Goal: Check status: Check status

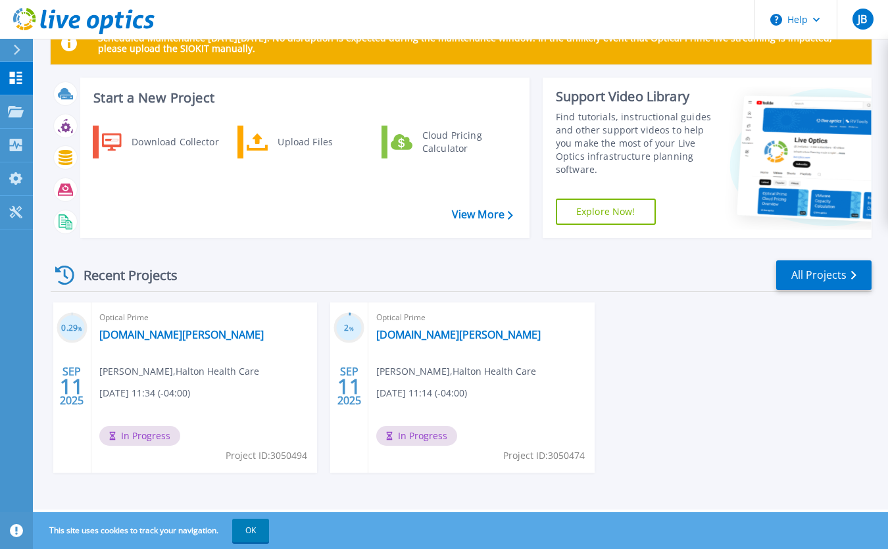
scroll to position [38, 0]
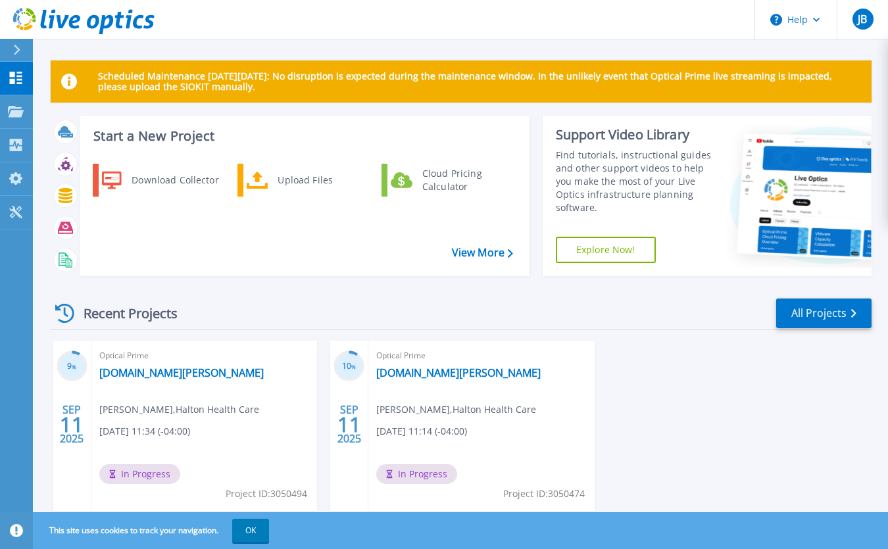
click at [786, 412] on div "9 % SEP 11 2025 Optical Prime h-vm-vc-mt.svc.in.haltonhealthcare.com Jason Benf…" at bounding box center [455, 439] width 831 height 197
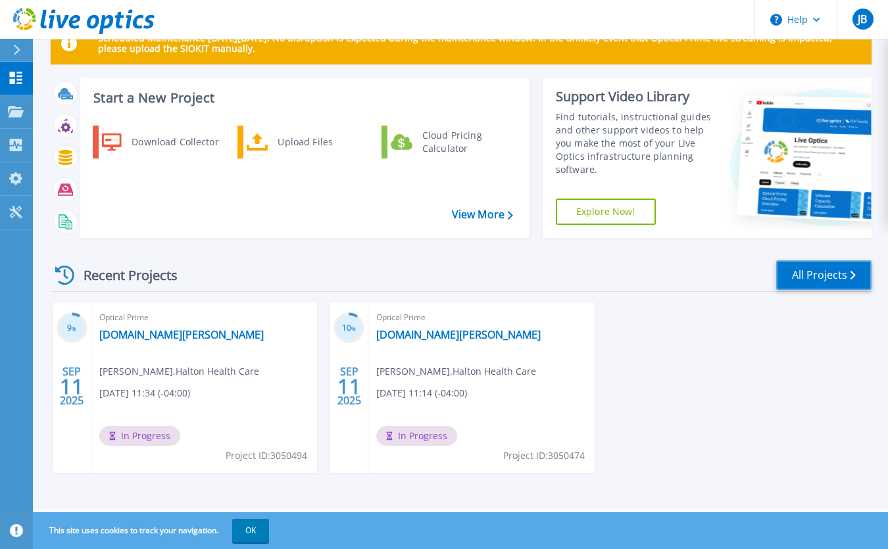
click at [819, 281] on link "All Projects" at bounding box center [823, 275] width 95 height 30
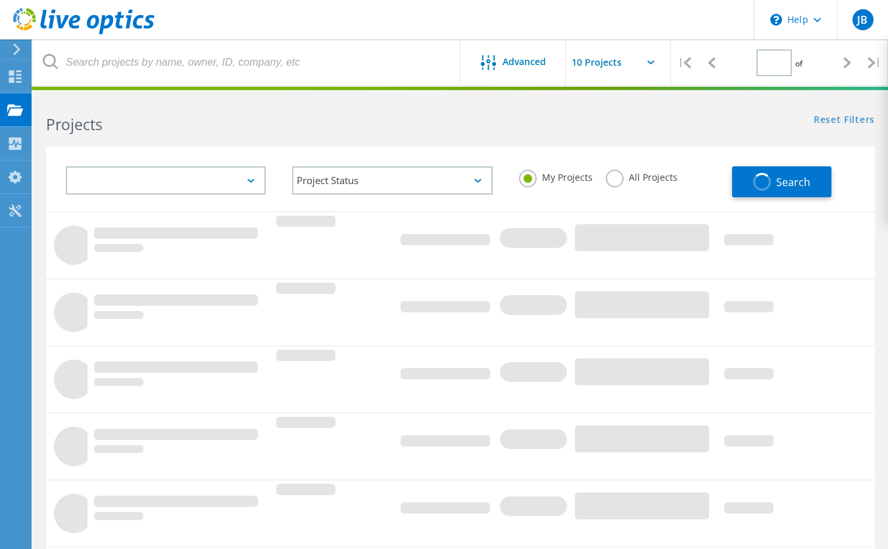
type input "1"
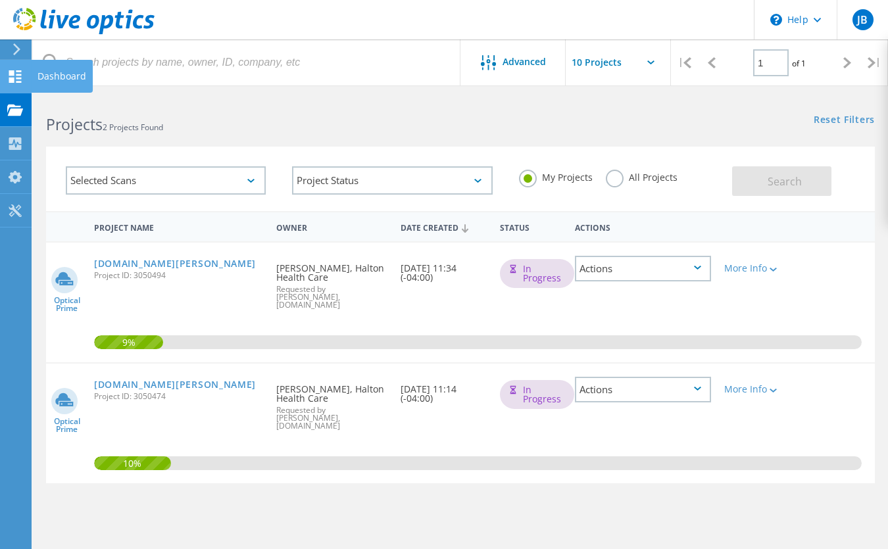
click at [16, 75] on use at bounding box center [15, 76] width 12 height 12
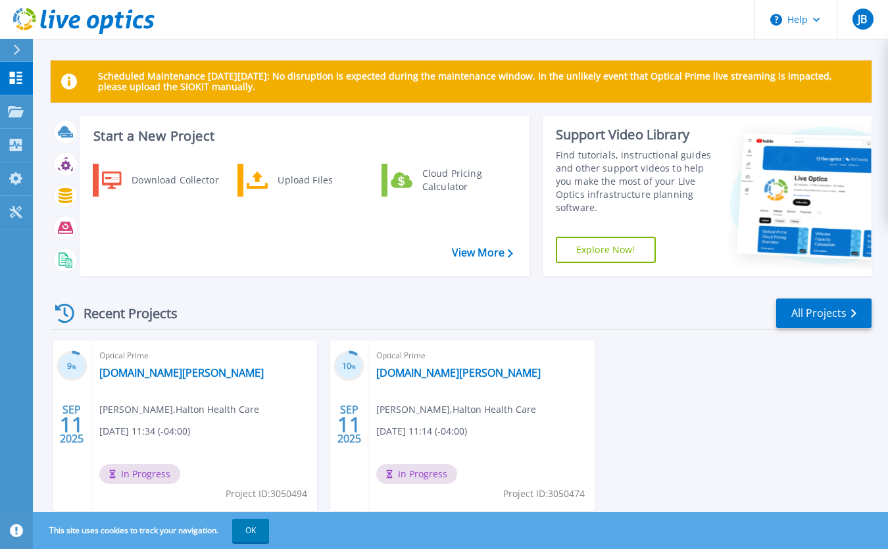
scroll to position [38, 0]
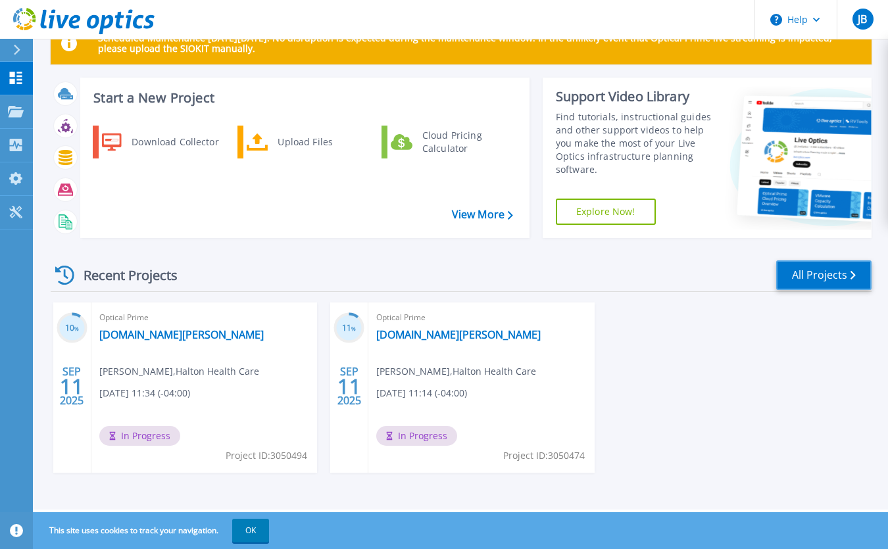
click at [807, 276] on link "All Projects" at bounding box center [823, 275] width 95 height 30
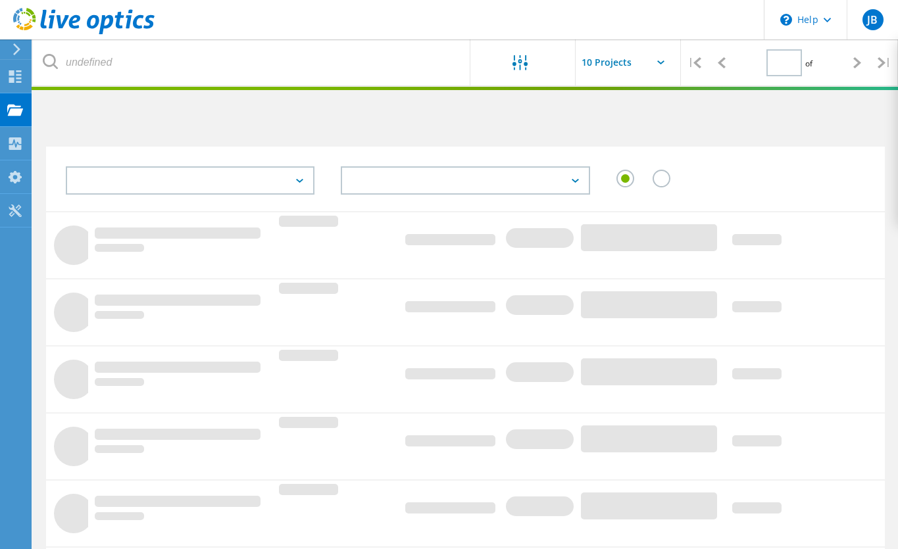
type input "1"
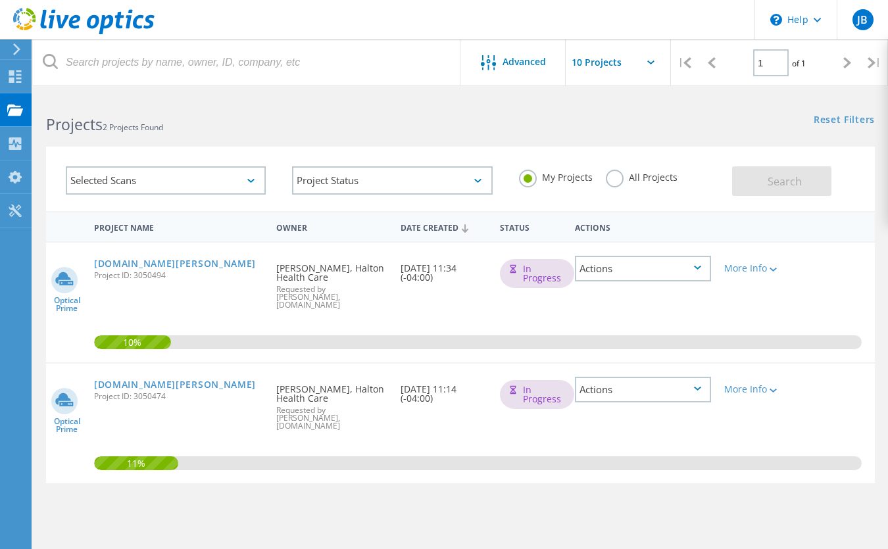
click at [848, 59] on icon at bounding box center [847, 62] width 8 height 11
click at [646, 67] on input "text" at bounding box center [632, 62] width 132 height 46
click at [600, 95] on div "Show 10 Projects" at bounding box center [631, 97] width 130 height 22
type input "Show 10 Projects"
click at [22, 70] on icon at bounding box center [15, 76] width 16 height 12
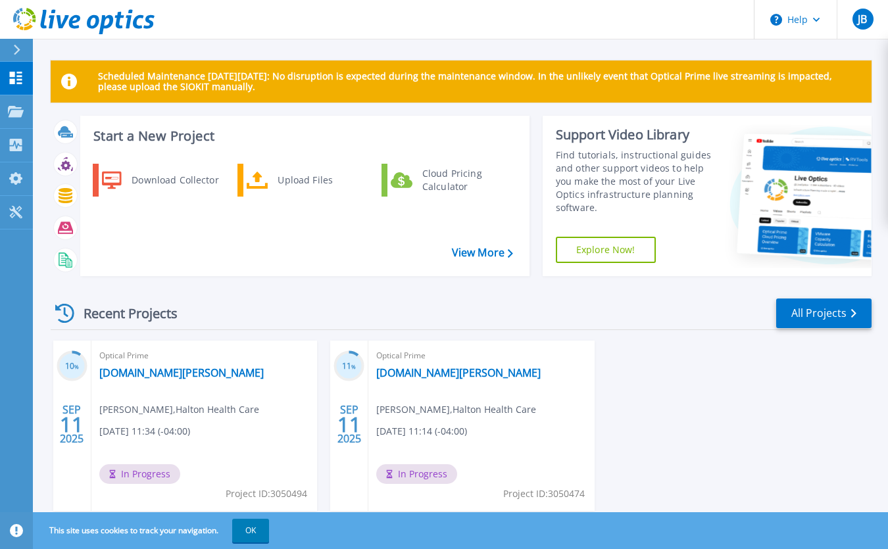
scroll to position [38, 0]
click at [798, 402] on div "10 % [DATE] Optical Prime [DOMAIN_NAME][PERSON_NAME] [PERSON_NAME] , Halton Hea…" at bounding box center [455, 439] width 831 height 197
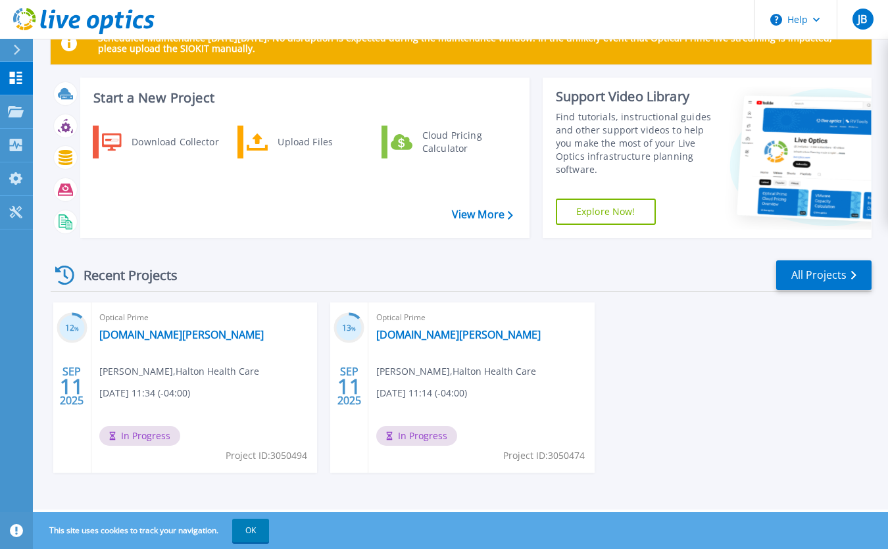
click at [733, 430] on div "12 % [DATE] Optical Prime [DOMAIN_NAME][PERSON_NAME] [PERSON_NAME] , Halton Hea…" at bounding box center [455, 400] width 831 height 197
